Goal: Navigation & Orientation: Go to known website

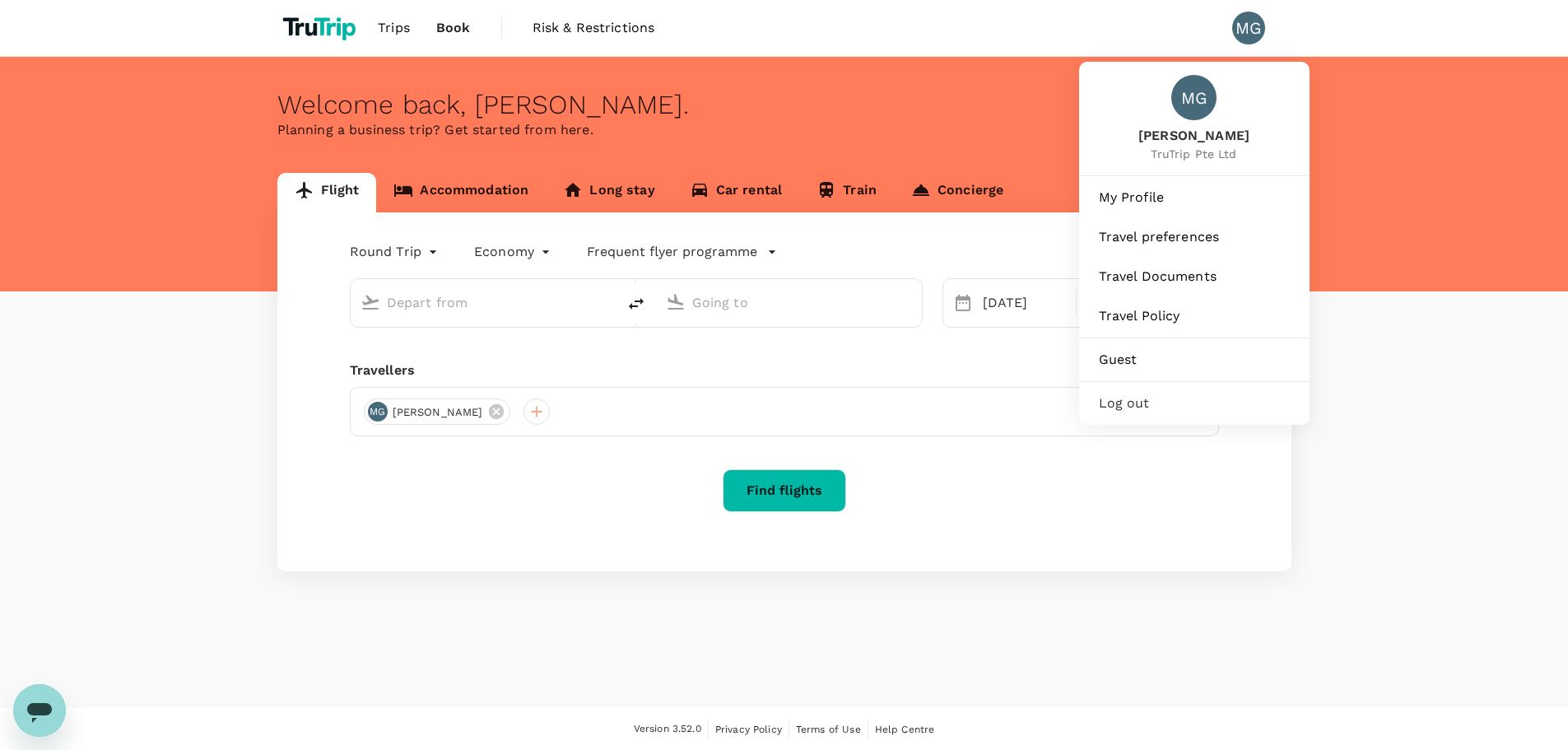
click at [1249, 32] on div "MG" at bounding box center [1248, 27] width 33 height 33
click at [1157, 401] on span "Log out" at bounding box center [1194, 403] width 191 height 19
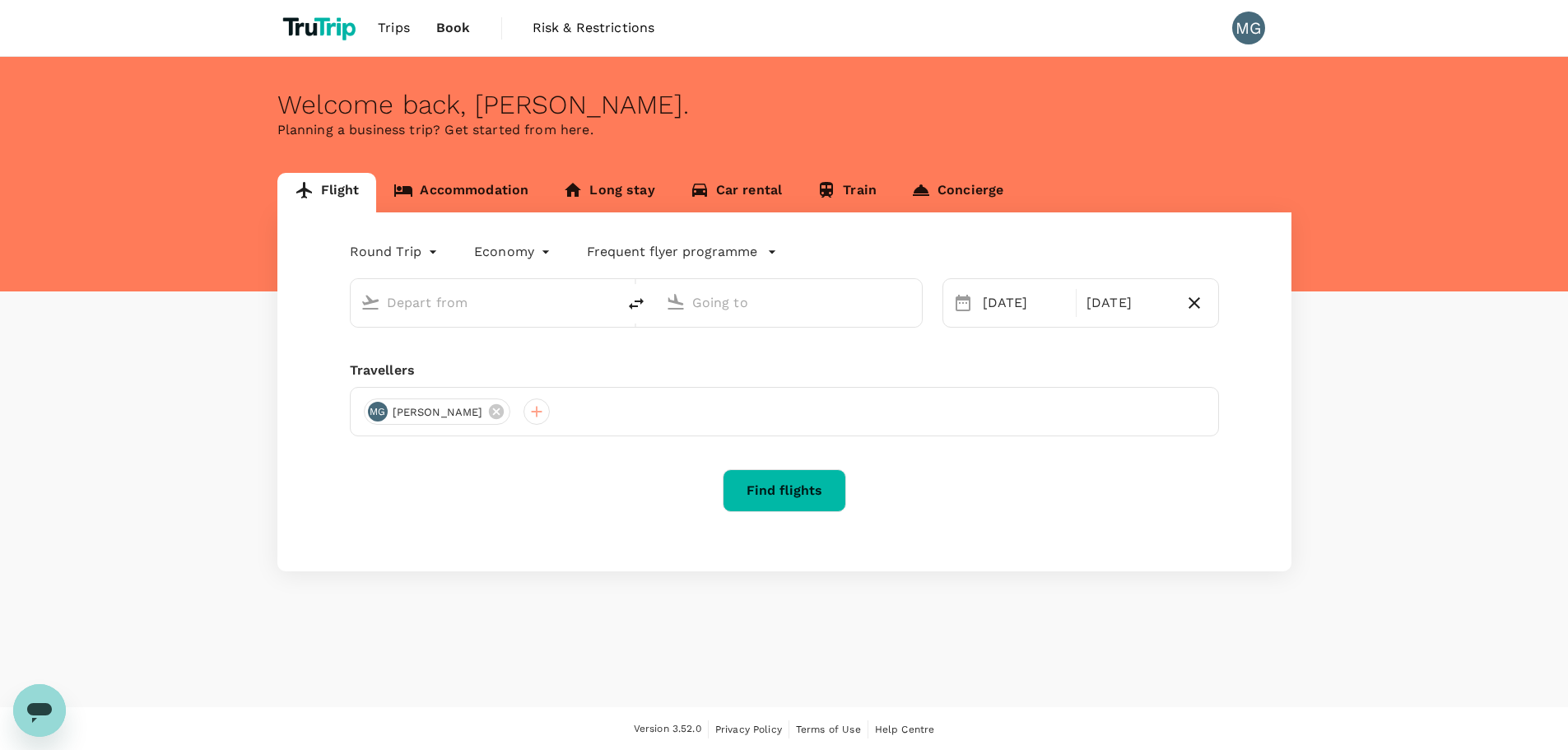
type input "[GEOGRAPHIC_DATA], [GEOGRAPHIC_DATA] (any)"
